Goal: Transaction & Acquisition: Purchase product/service

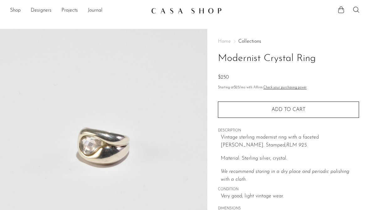
click at [17, 7] on link "Shop" at bounding box center [15, 11] width 11 height 8
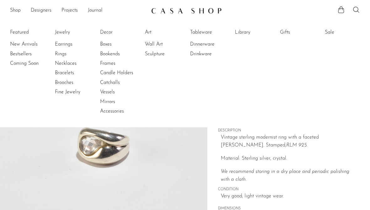
click at [62, 53] on link "Rings" at bounding box center [78, 54] width 47 height 7
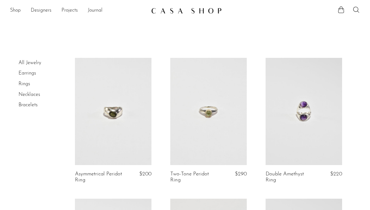
click at [24, 82] on link "Rings" at bounding box center [25, 83] width 12 height 5
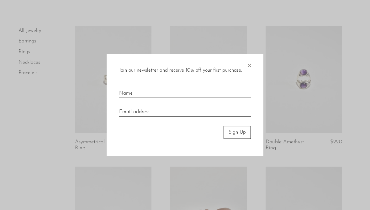
scroll to position [32, 0]
click at [252, 65] on span "×" at bounding box center [249, 64] width 6 height 20
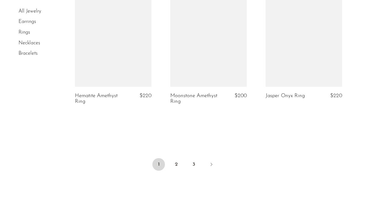
scroll to position [1668, 0]
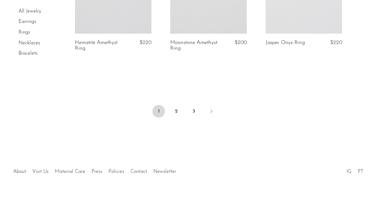
click at [182, 108] on link "2" at bounding box center [176, 111] width 13 height 13
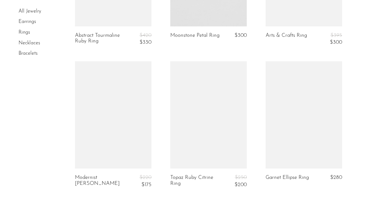
scroll to position [1554, 0]
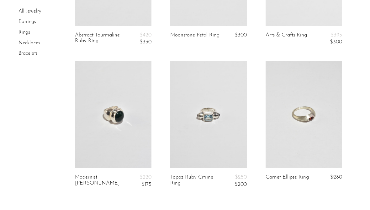
click at [306, 134] on link at bounding box center [304, 114] width 77 height 107
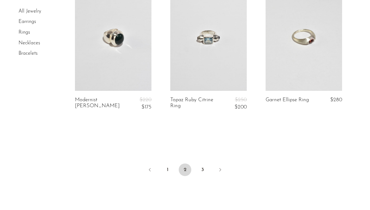
scroll to position [1632, 0]
click at [204, 163] on link "3" at bounding box center [202, 169] width 13 height 13
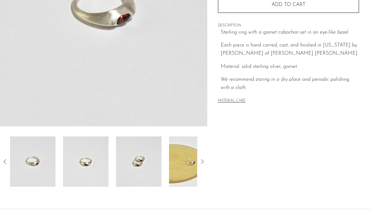
scroll to position [138, 0]
click at [204, 162] on icon at bounding box center [203, 162] width 8 height 8
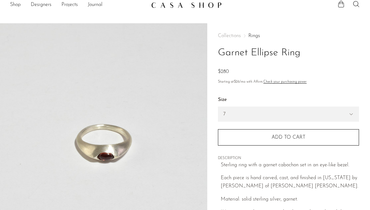
scroll to position [6, 0]
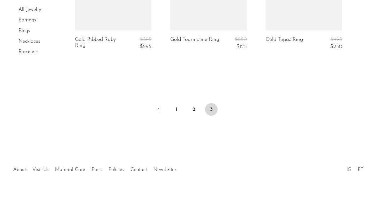
scroll to position [1383, 0]
